Goal: Check status: Check status

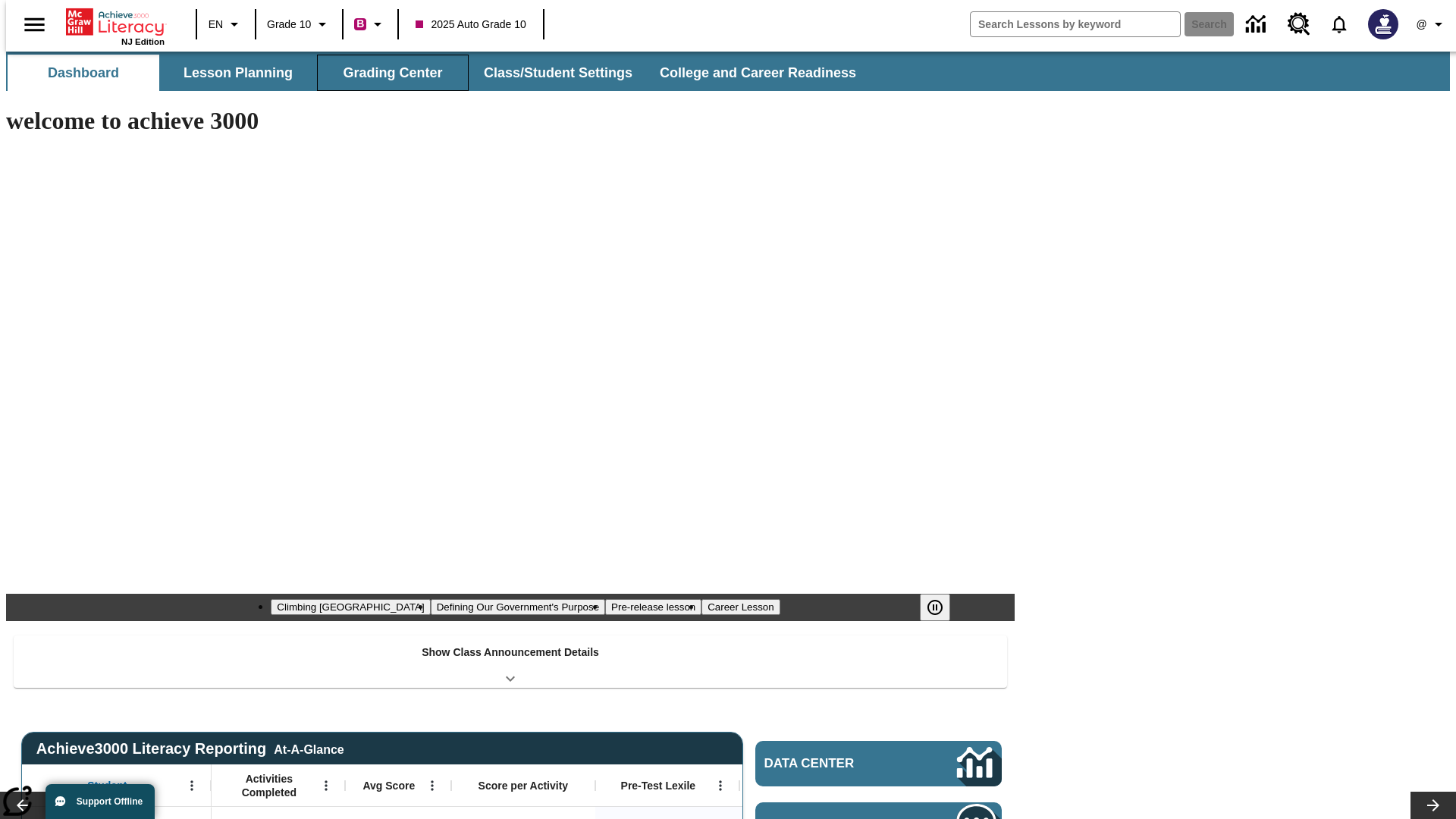
click at [386, 73] on button "Grading Center" at bounding box center [393, 73] width 152 height 36
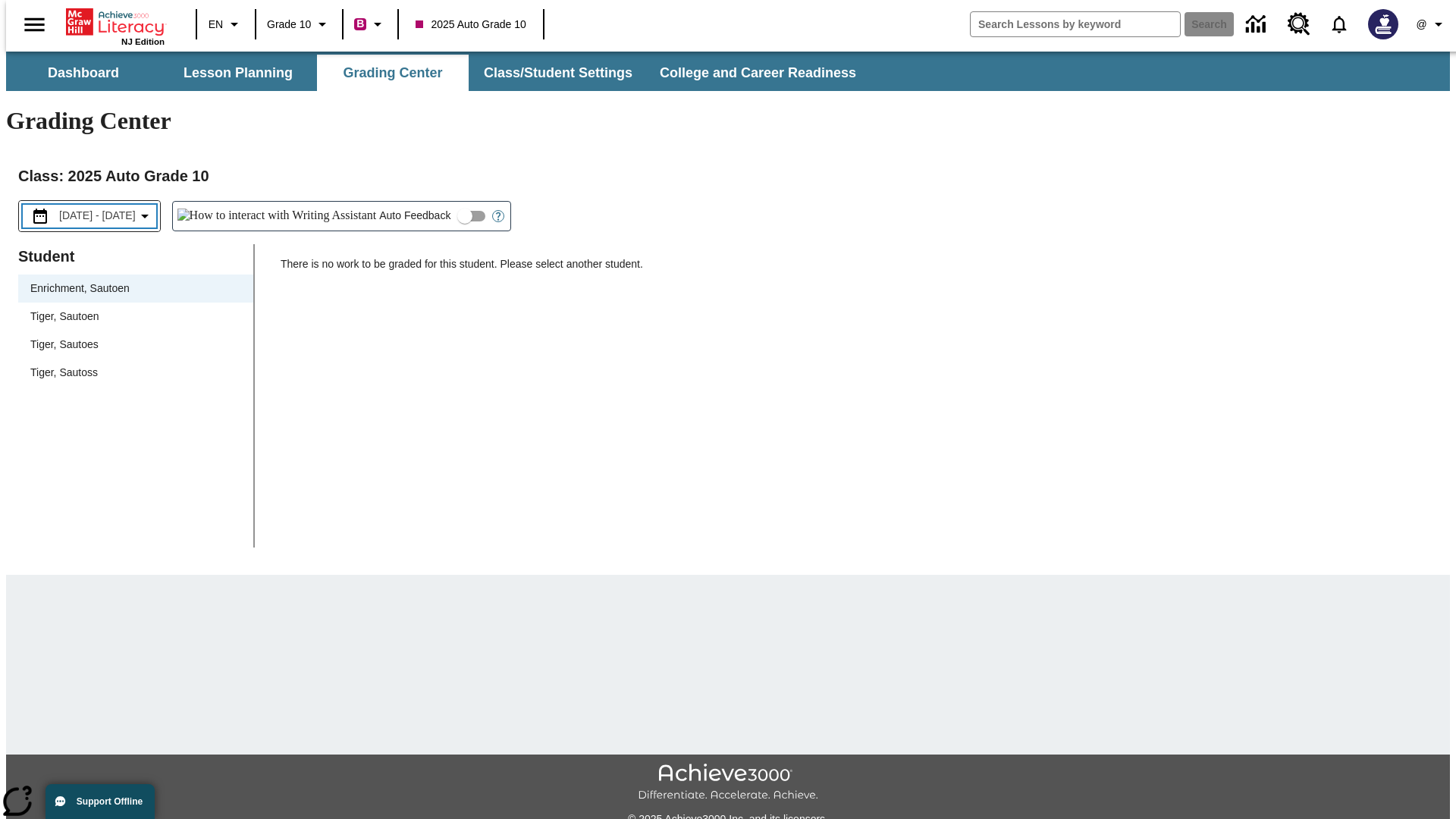
click at [108, 208] on span "[DATE] - [DATE]" at bounding box center [97, 216] width 77 height 16
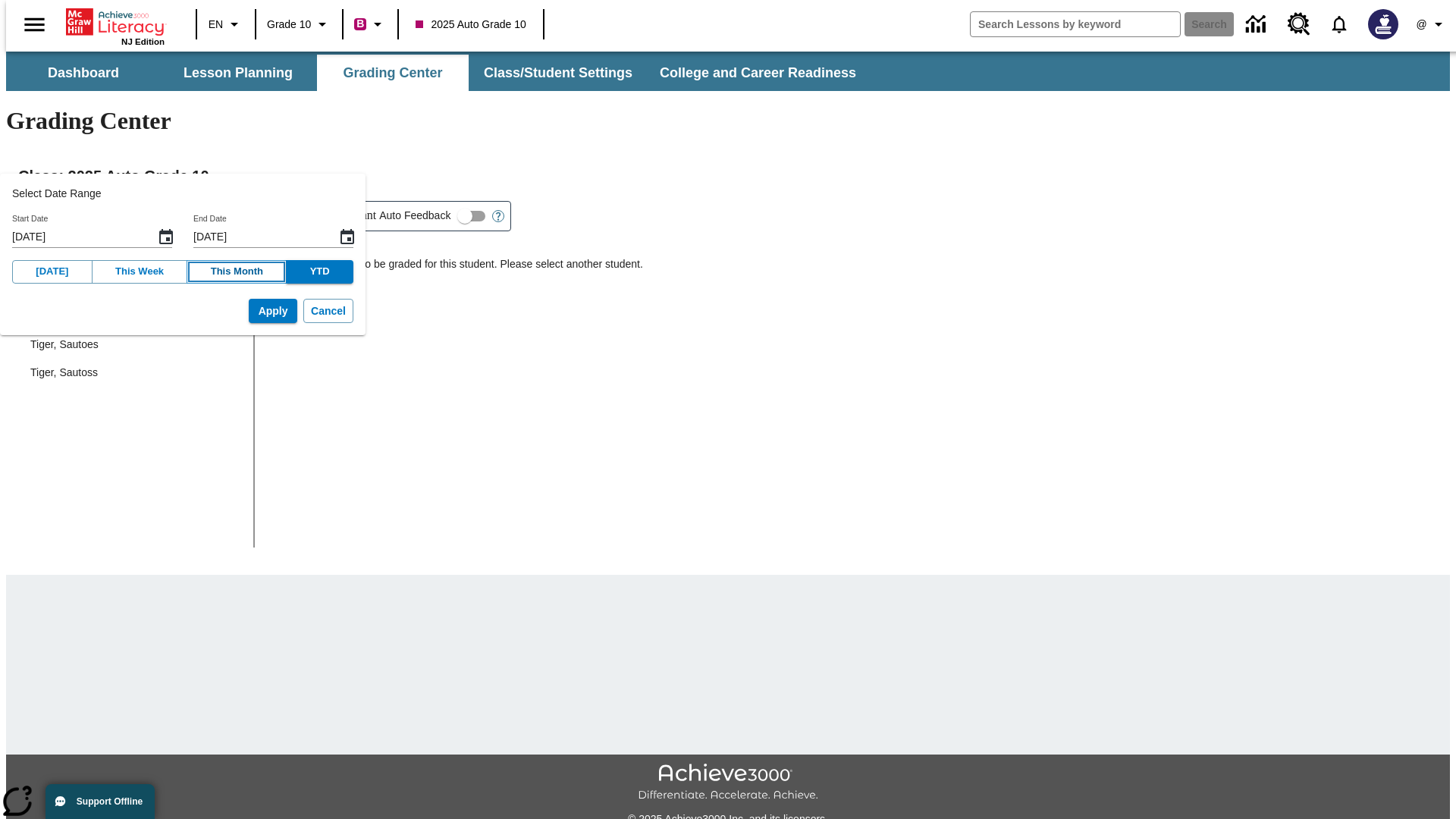
click at [220, 272] on button "This Month" at bounding box center [236, 271] width 100 height 23
type input "[DATE]"
click at [249, 311] on button "Apply" at bounding box center [273, 311] width 48 height 25
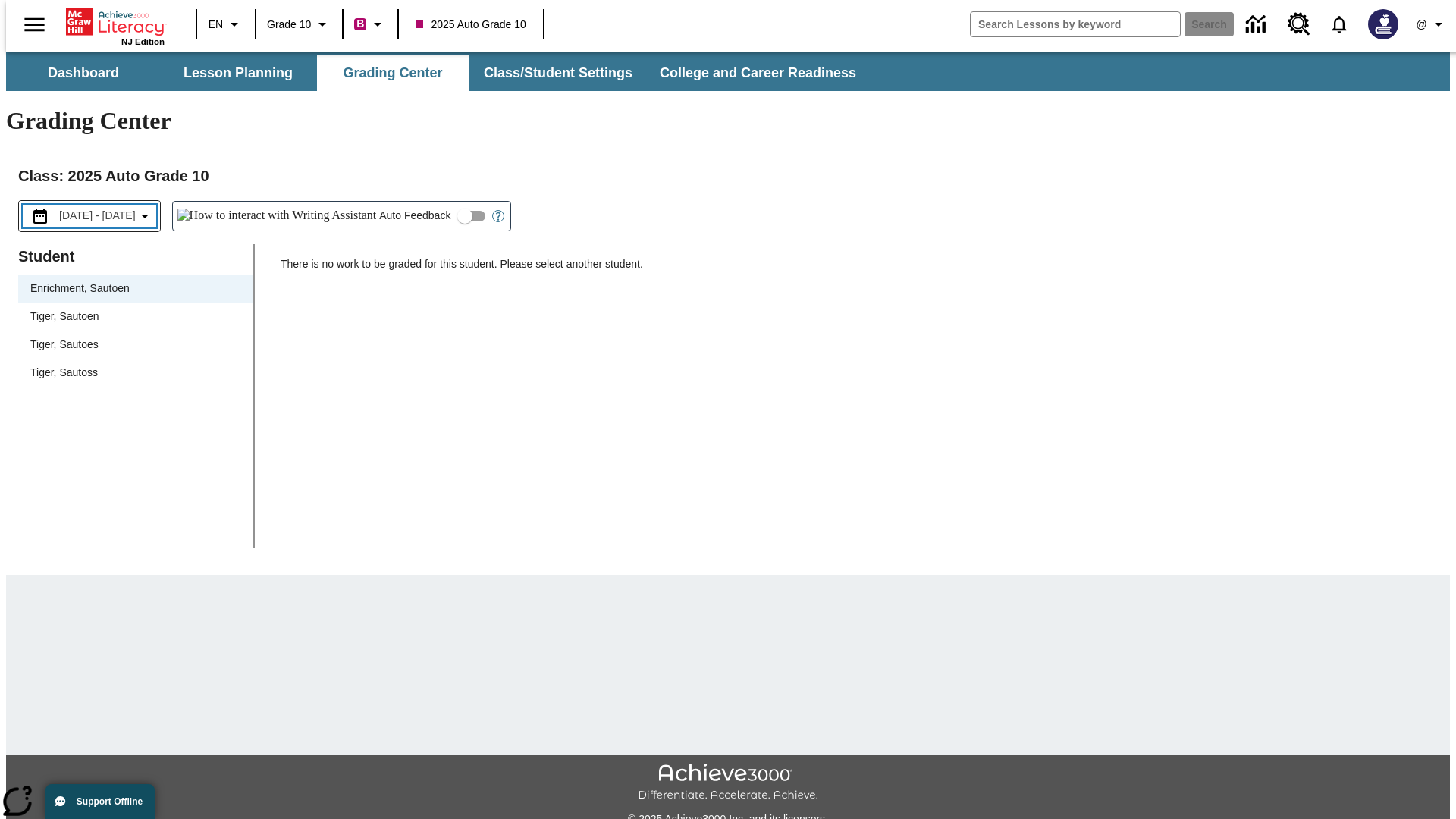
click at [110, 208] on span "[DATE] - [DATE]" at bounding box center [97, 216] width 77 height 16
